Goal: Find specific page/section: Find specific page/section

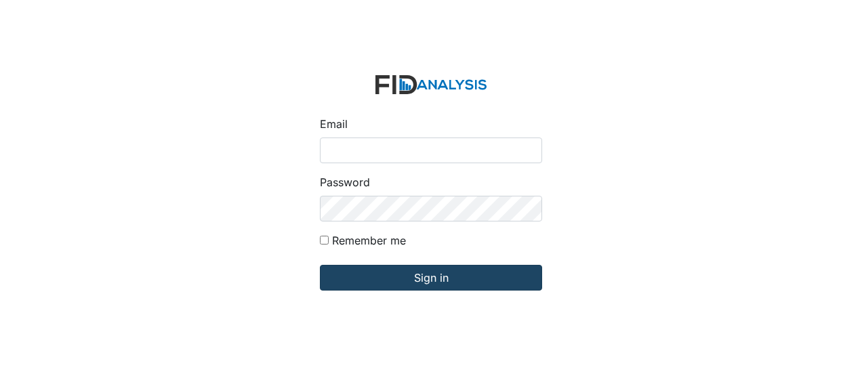
type input "[EMAIL_ADDRESS][DOMAIN_NAME]"
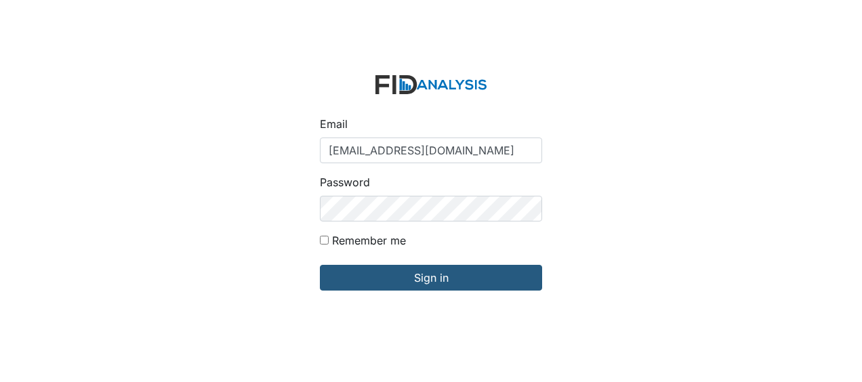
drag, startPoint x: 356, startPoint y: 283, endPoint x: 262, endPoint y: 321, distance: 102.2
click at [262, 321] on div "Email Jbryant@lifeincorporated.com Password Remember me Sign in" at bounding box center [431, 191] width 862 height 382
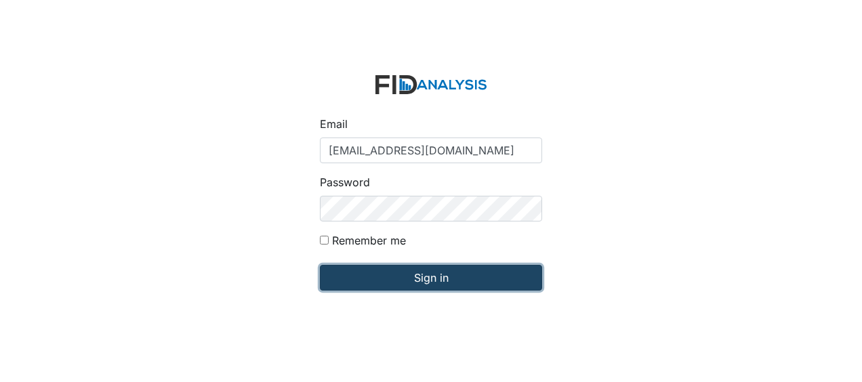
click at [369, 278] on input "Sign in" at bounding box center [431, 278] width 222 height 26
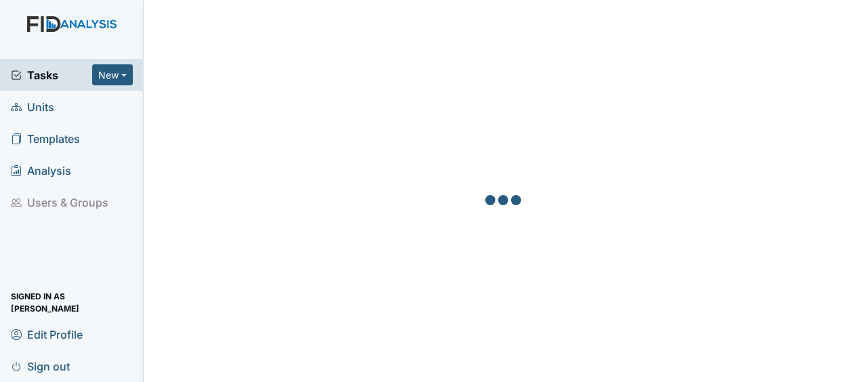
click at [62, 107] on link "Units" at bounding box center [72, 107] width 144 height 32
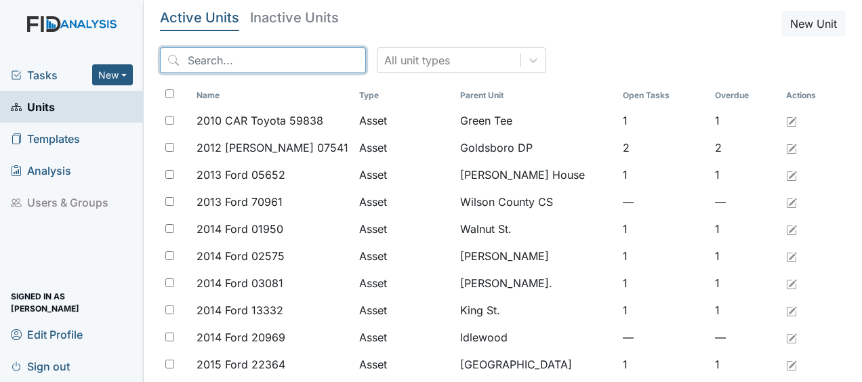
click at [196, 54] on input "search" at bounding box center [263, 60] width 206 height 26
drag, startPoint x: 196, startPoint y: 54, endPoint x: 388, endPoint y: 5, distance: 198.1
click at [388, 5] on main "Active Units Inactive Units New Unit All unit types Name Type Parent Unit Open …" at bounding box center [503, 191] width 718 height 382
click at [259, 62] on input "search" at bounding box center [263, 60] width 206 height 26
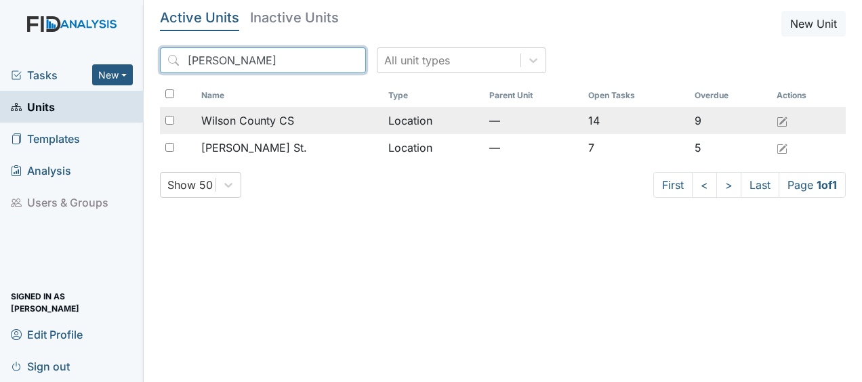
type input "wilson"
click at [274, 119] on span "Wilson County CS" at bounding box center [247, 121] width 93 height 16
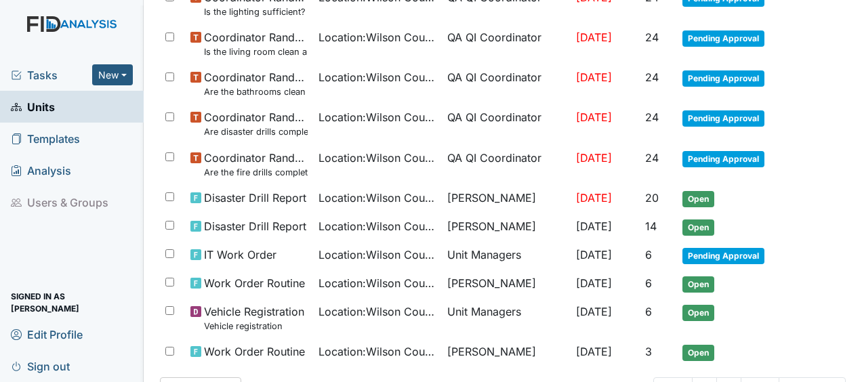
scroll to position [354, 0]
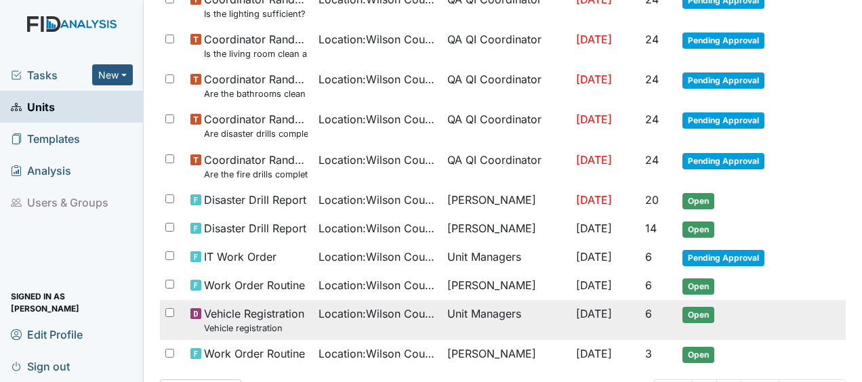
drag, startPoint x: 572, startPoint y: 283, endPoint x: 743, endPoint y: 321, distance: 175.0
click at [743, 321] on td "Open" at bounding box center [735, 320] width 117 height 40
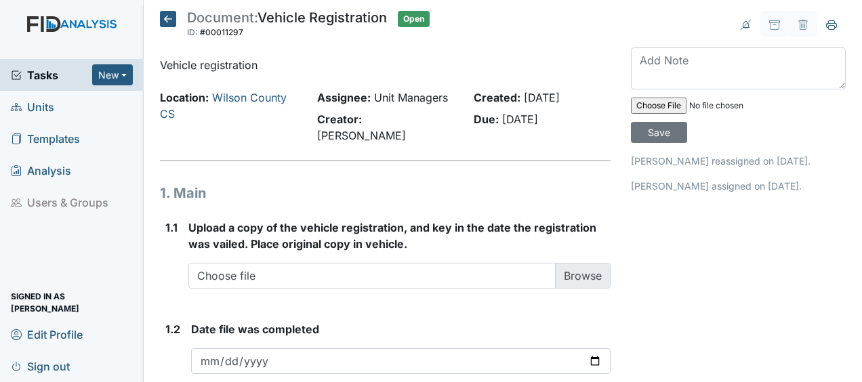
click at [169, 14] on icon at bounding box center [168, 19] width 16 height 16
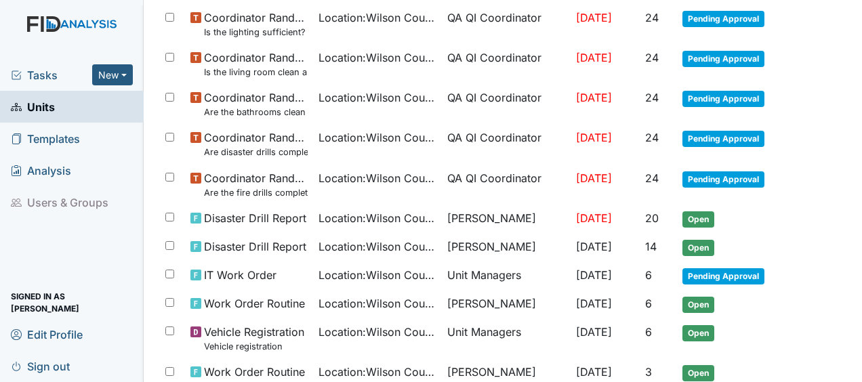
scroll to position [405, 0]
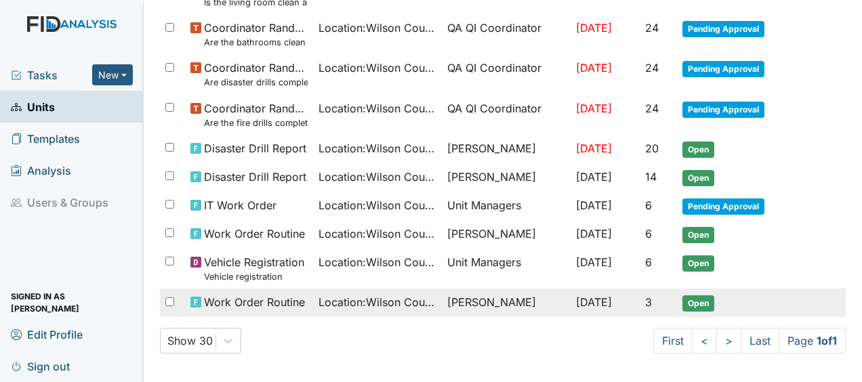
click at [375, 300] on span "Location : Wilson County CS" at bounding box center [378, 302] width 118 height 16
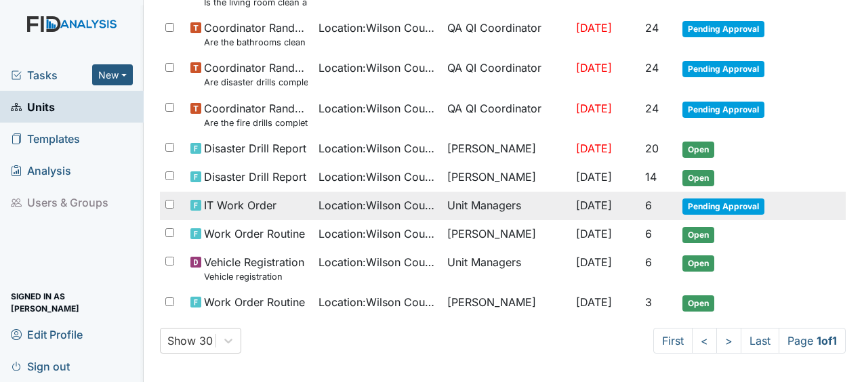
scroll to position [0, 0]
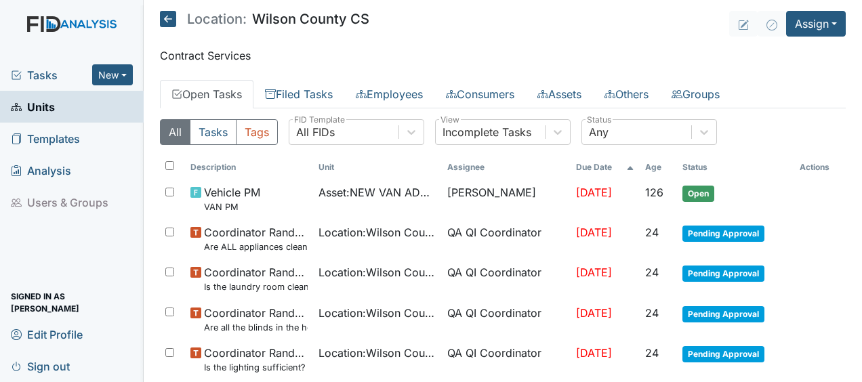
click at [169, 19] on icon at bounding box center [168, 19] width 16 height 16
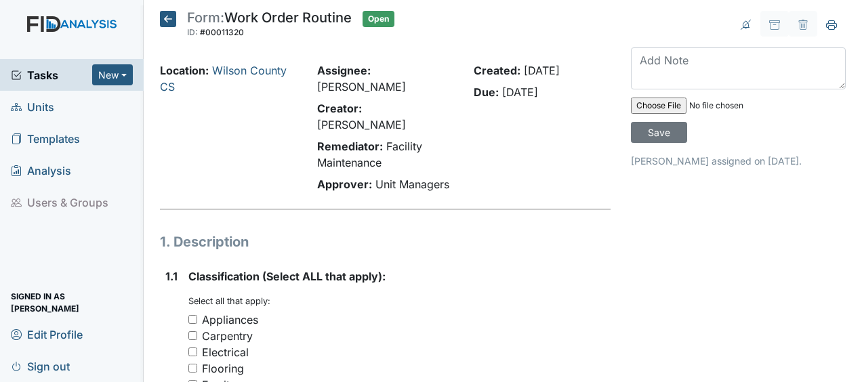
click at [171, 18] on icon at bounding box center [168, 19] width 16 height 16
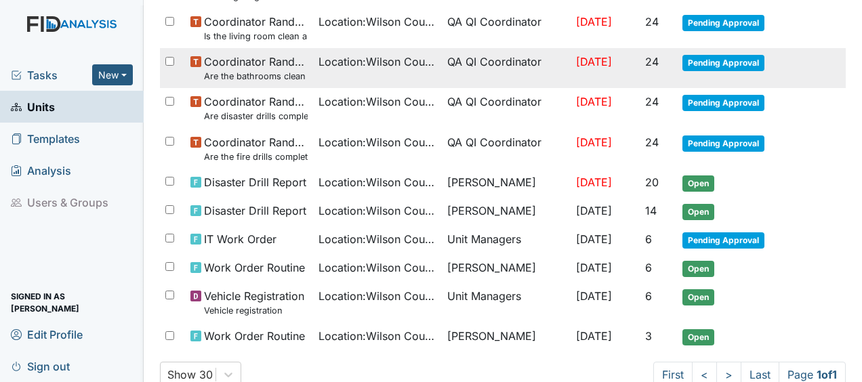
scroll to position [373, 0]
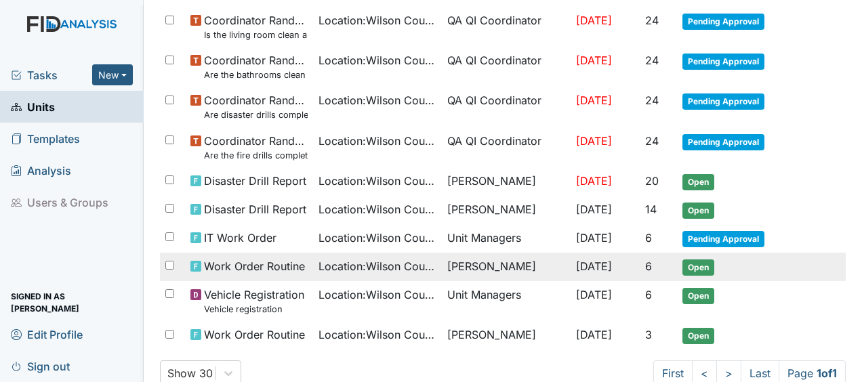
click at [263, 266] on span "Work Order Routine" at bounding box center [254, 266] width 101 height 16
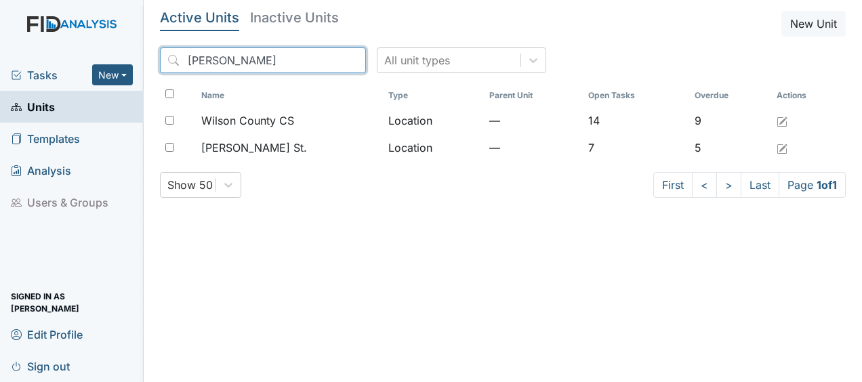
click at [327, 60] on input "wilson" at bounding box center [263, 60] width 206 height 26
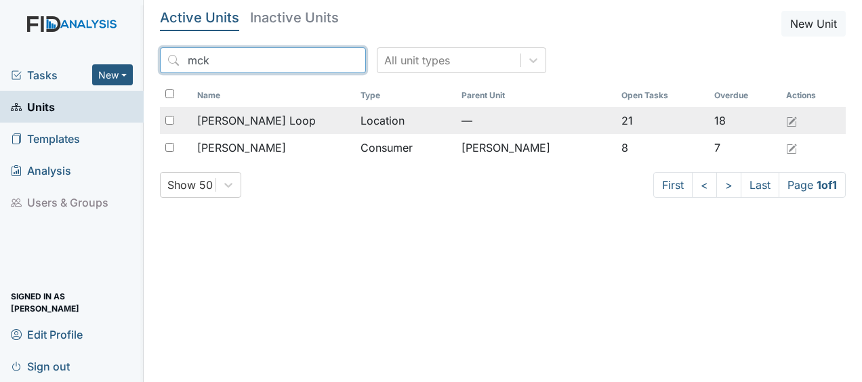
type input "mck"
click at [263, 123] on span "McKeel Loop" at bounding box center [256, 121] width 119 height 16
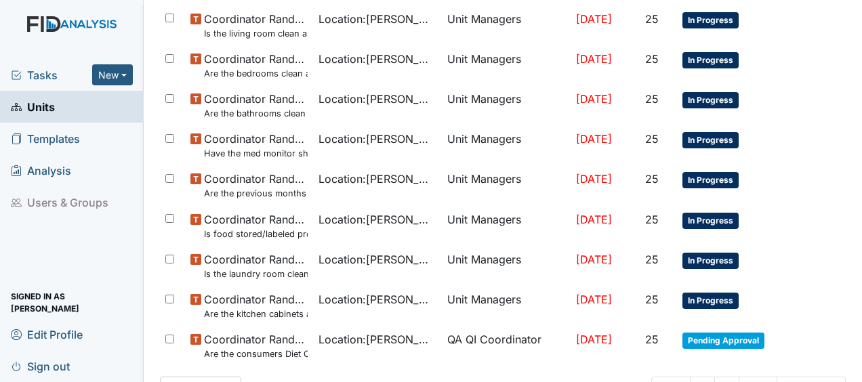
scroll to position [983, 0]
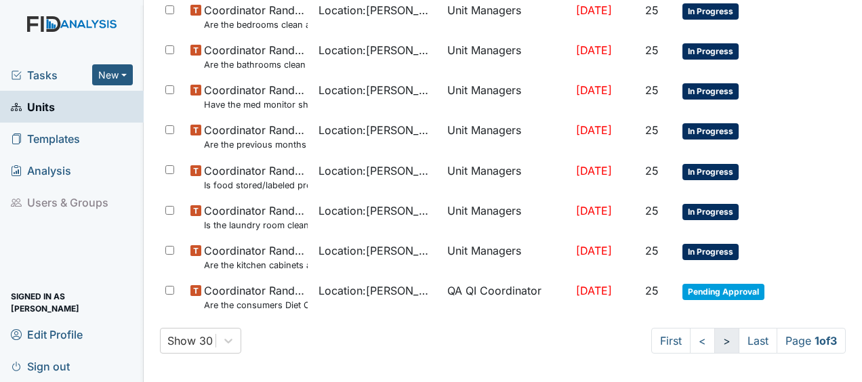
click at [716, 336] on link ">" at bounding box center [726, 341] width 25 height 26
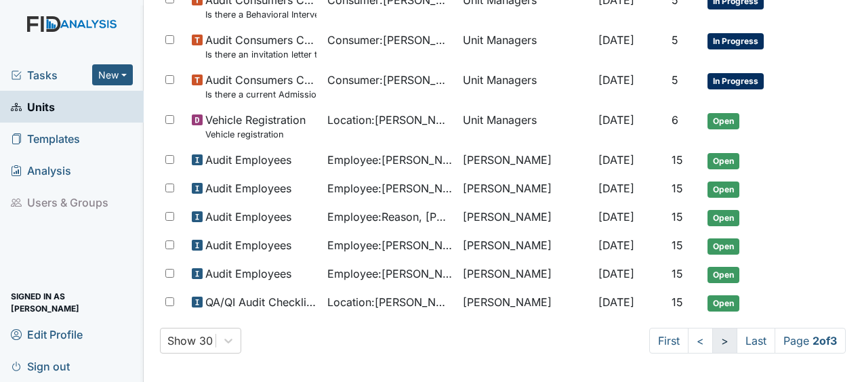
click at [712, 337] on link ">" at bounding box center [724, 341] width 25 height 26
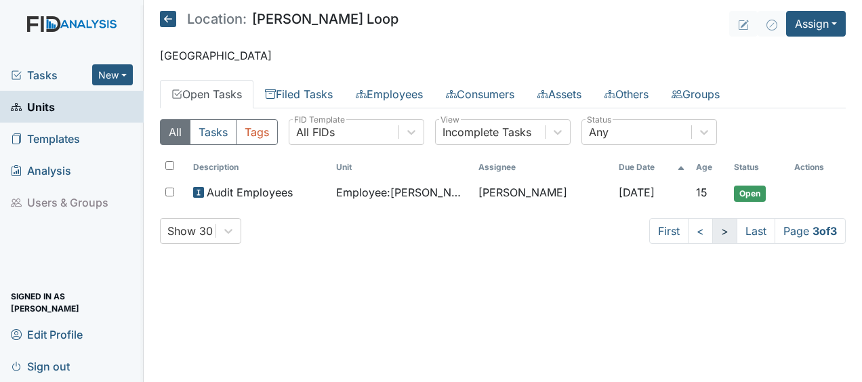
scroll to position [0, 0]
click at [173, 22] on icon at bounding box center [168, 19] width 16 height 16
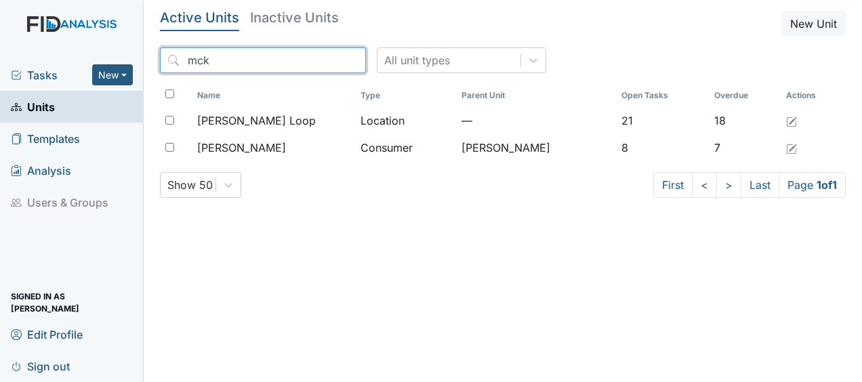
click at [325, 59] on input "mck" at bounding box center [263, 60] width 206 height 26
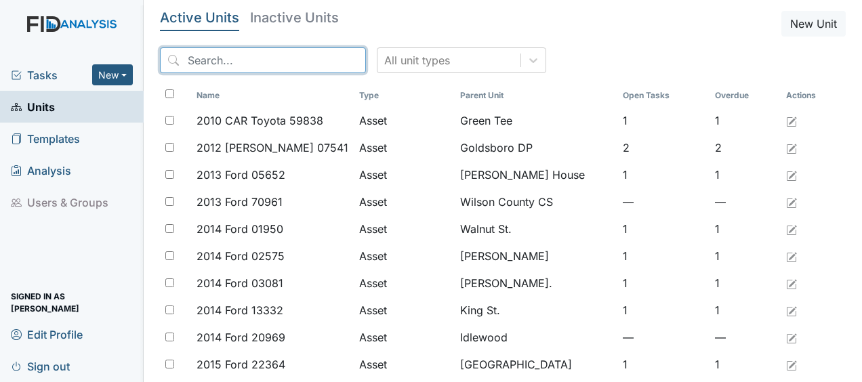
click at [241, 62] on input "search" at bounding box center [263, 60] width 206 height 26
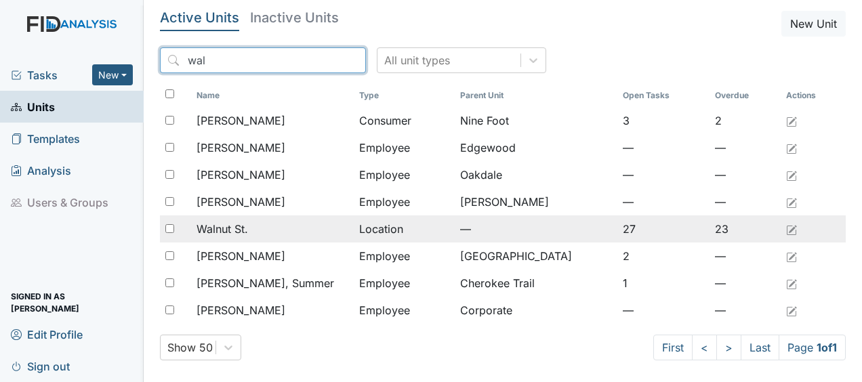
type input "wal"
click at [243, 233] on span "Walnut St." at bounding box center [223, 229] width 52 height 16
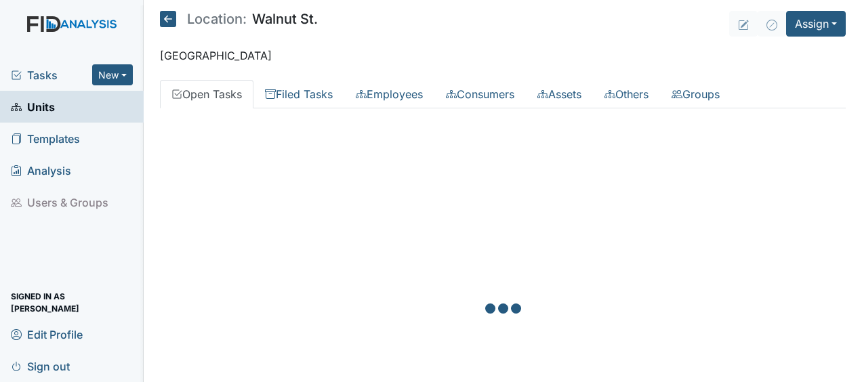
click at [243, 233] on div at bounding box center [503, 310] width 686 height 382
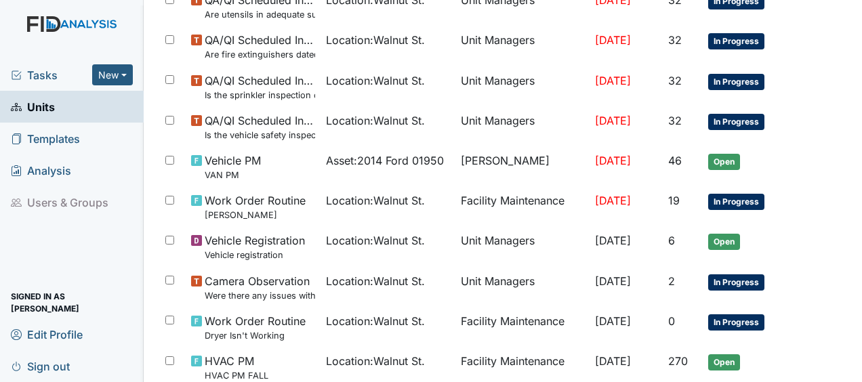
scroll to position [976, 0]
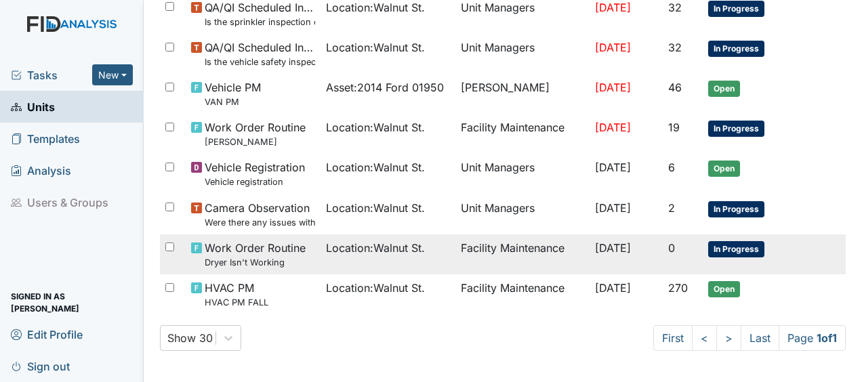
click at [283, 246] on span "Work Order Routine Dryer Isn't Working" at bounding box center [255, 254] width 101 height 29
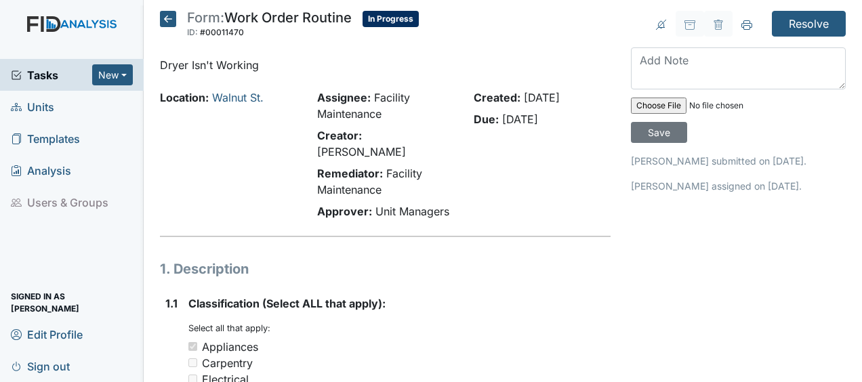
click at [167, 22] on icon at bounding box center [168, 19] width 16 height 16
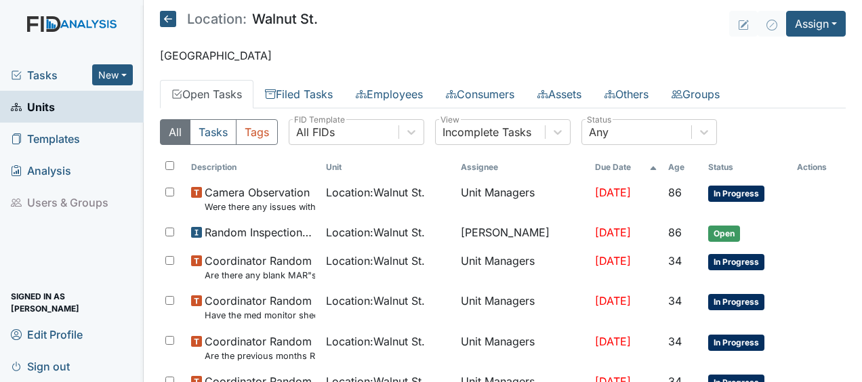
click at [169, 19] on icon at bounding box center [168, 19] width 16 height 16
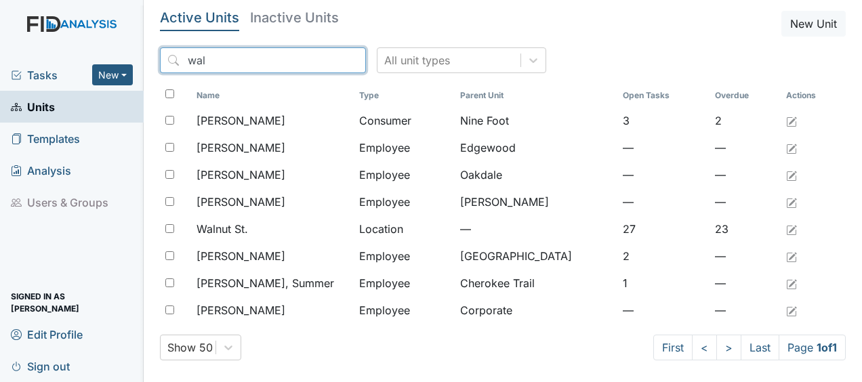
click at [324, 62] on input "wal" at bounding box center [263, 60] width 206 height 26
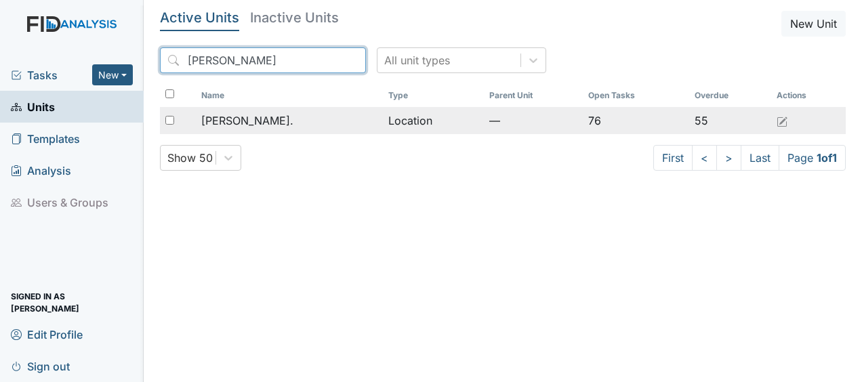
type input "william"
click at [253, 127] on span "[PERSON_NAME]." at bounding box center [247, 121] width 92 height 16
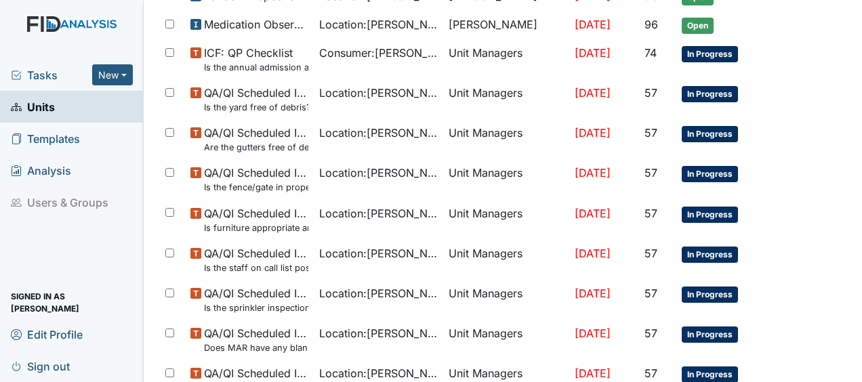
scroll to position [1044, 0]
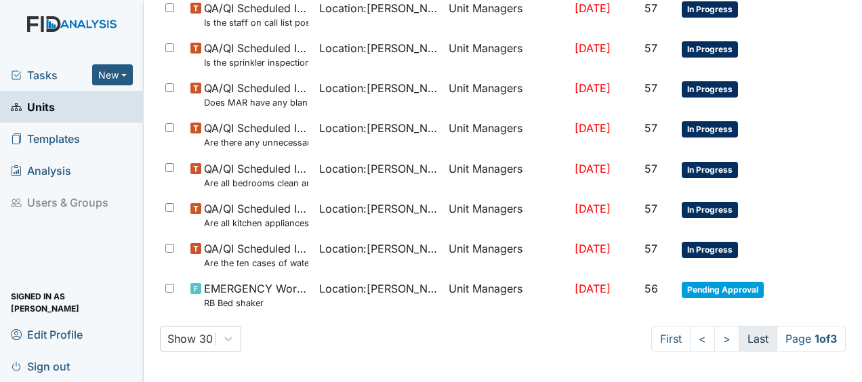
click at [740, 340] on link "Last" at bounding box center [758, 339] width 39 height 26
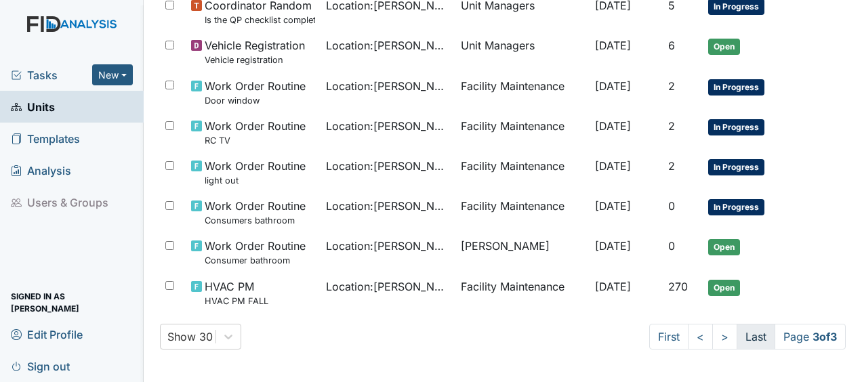
scroll to position [895, 0]
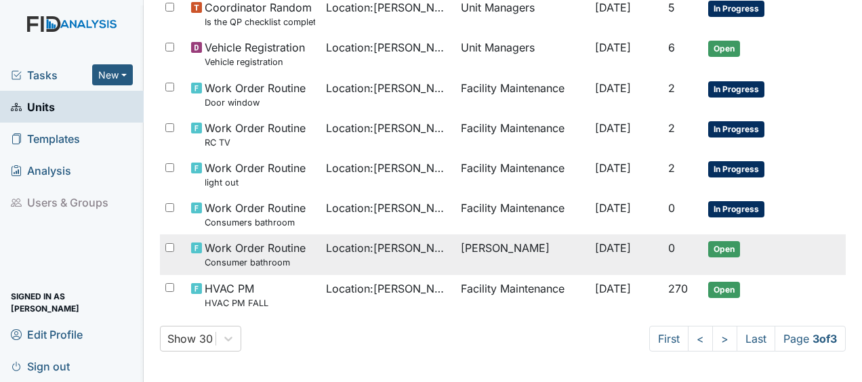
click at [403, 244] on span "Location : William St." at bounding box center [388, 248] width 124 height 16
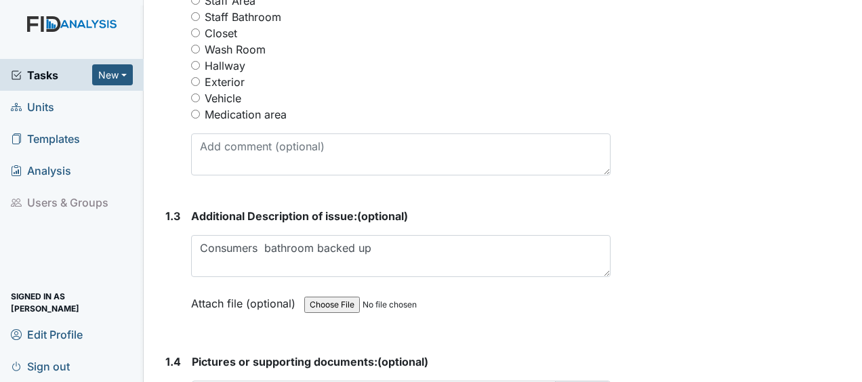
scroll to position [785, 0]
